Goal: Browse casually: Explore the website without a specific task or goal

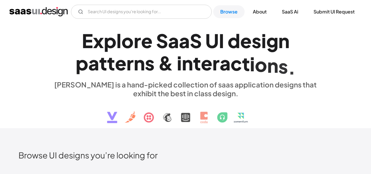
scroll to position [205, 0]
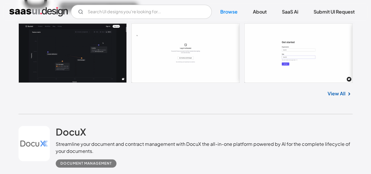
click at [328, 92] on link "View All" at bounding box center [336, 93] width 18 height 7
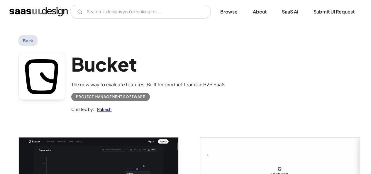
scroll to position [117, 0]
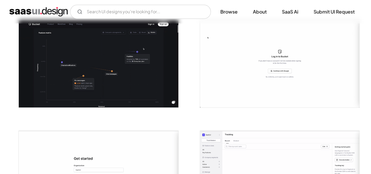
click at [127, 78] on img "open lightbox" at bounding box center [98, 63] width 159 height 87
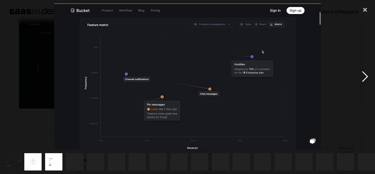
click at [365, 74] on div "next image" at bounding box center [365, 77] width 20 height 146
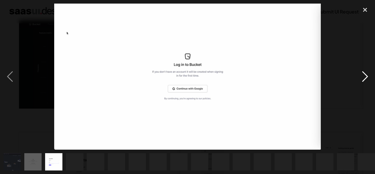
click at [365, 74] on div "next image" at bounding box center [365, 77] width 20 height 146
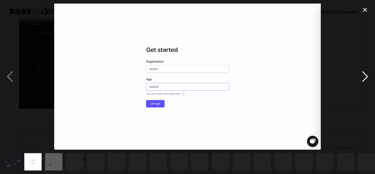
click at [365, 74] on div "next image" at bounding box center [365, 77] width 20 height 146
click at [367, 73] on div "next image" at bounding box center [365, 77] width 20 height 146
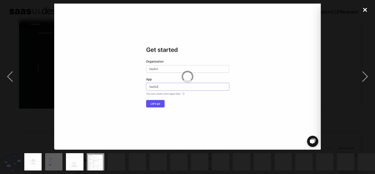
click at [365, 10] on div "close lightbox" at bounding box center [365, 10] width 20 height 13
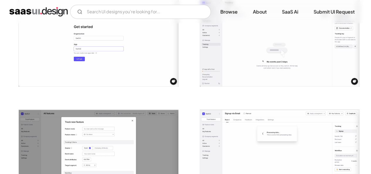
scroll to position [264, 0]
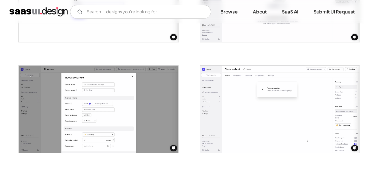
click at [151, 103] on img "open lightbox" at bounding box center [98, 108] width 159 height 87
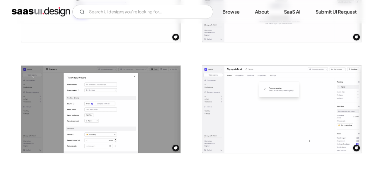
scroll to position [294, 0]
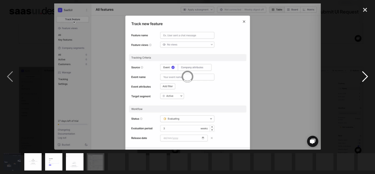
click at [365, 74] on div "next image" at bounding box center [365, 77] width 20 height 146
click at [364, 10] on div "close lightbox" at bounding box center [365, 10] width 20 height 13
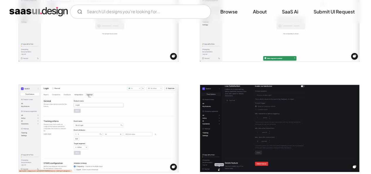
scroll to position [930, 0]
